Goal: Register for event/course

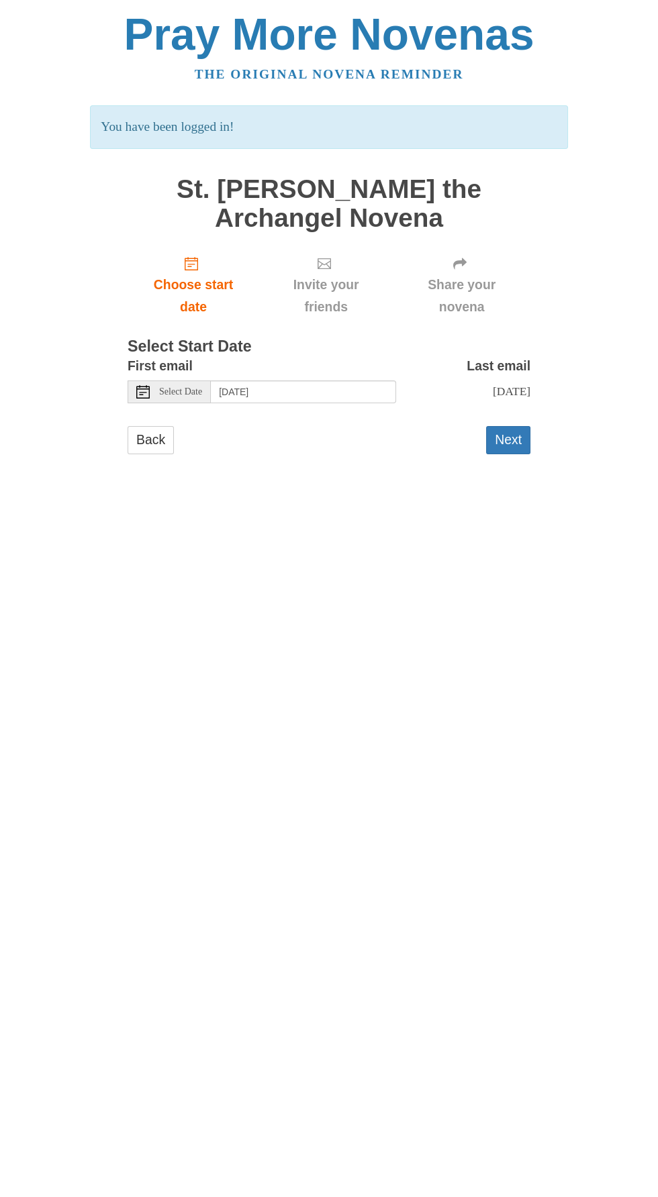
click at [168, 381] on div "Select Date" at bounding box center [169, 392] width 83 height 23
click at [194, 387] on span "Select Date" at bounding box center [180, 391] width 43 height 9
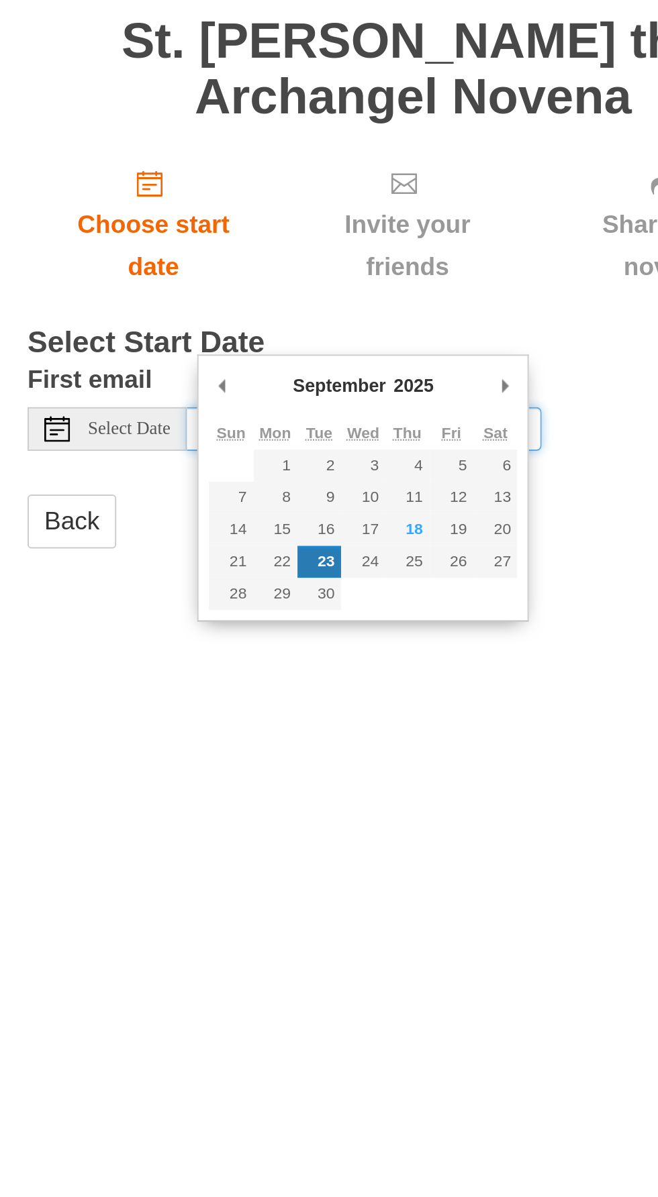
type input "Saturday, September 20th"
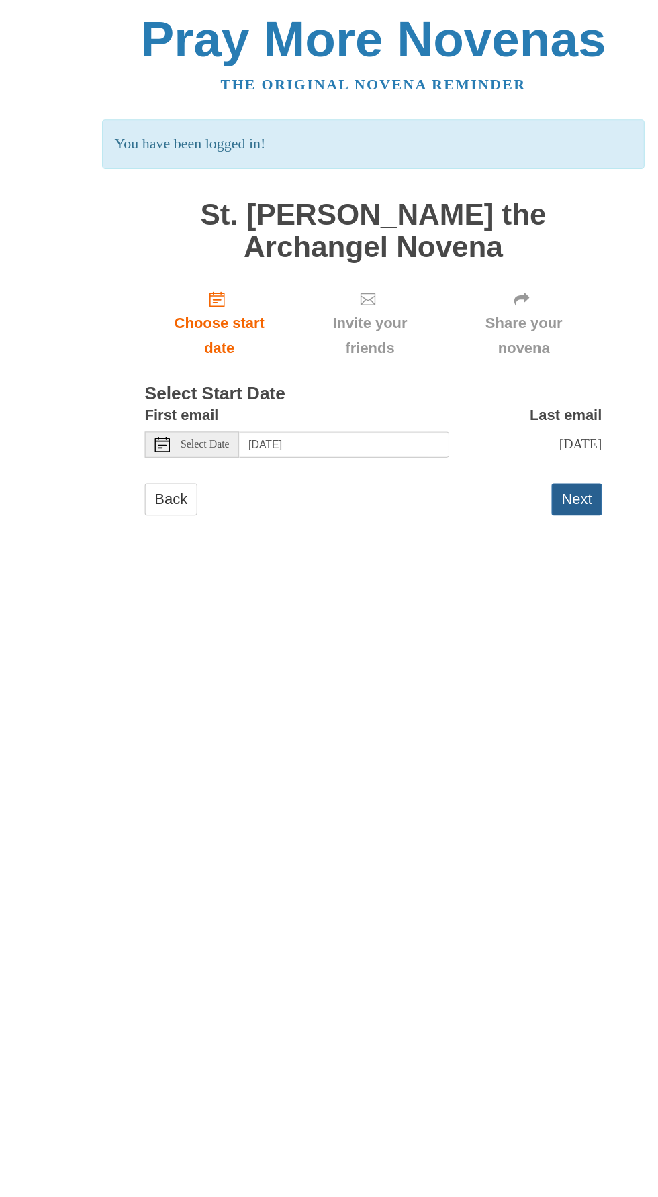
click at [509, 426] on button "Next" at bounding box center [508, 440] width 44 height 28
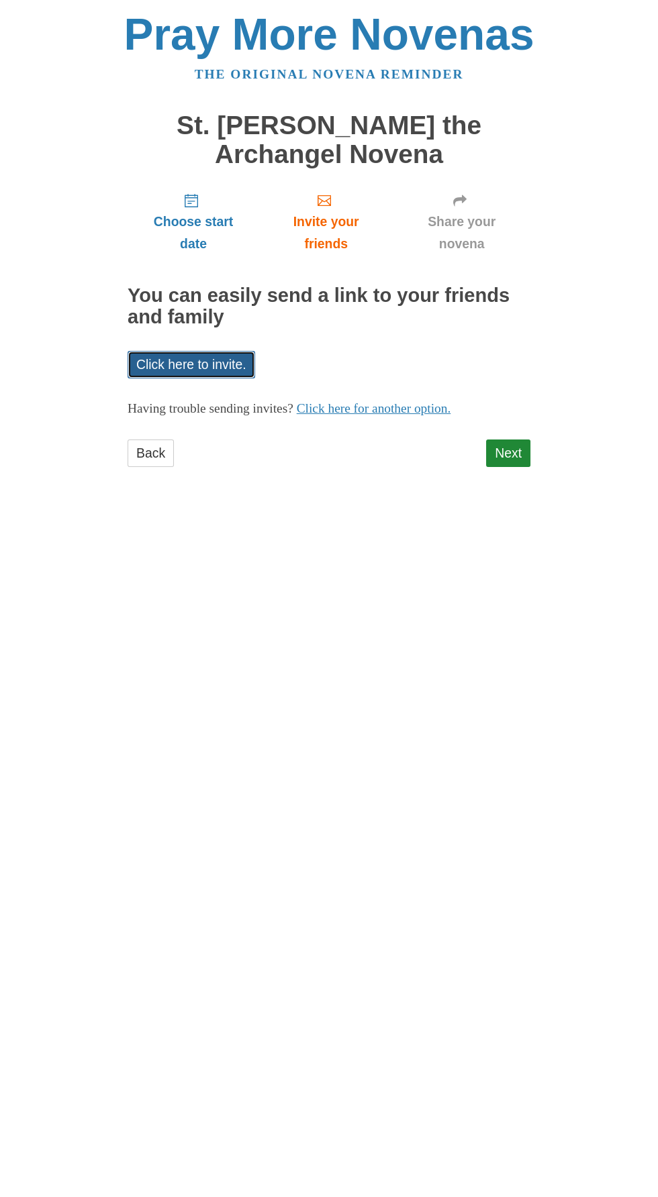
click at [200, 351] on link "Click here to invite." at bounding box center [192, 365] width 128 height 28
click at [507, 440] on link "Next" at bounding box center [508, 454] width 44 height 28
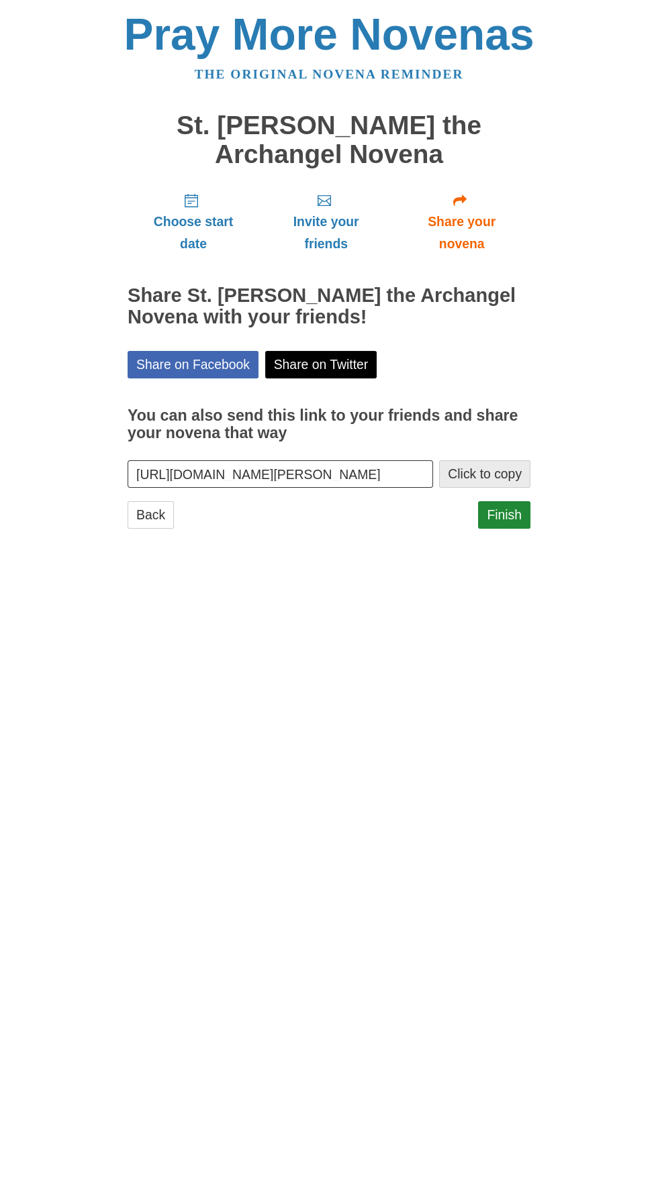
click at [499, 460] on button "Click to copy" at bounding box center [484, 474] width 91 height 28
